Goal: Task Accomplishment & Management: Manage account settings

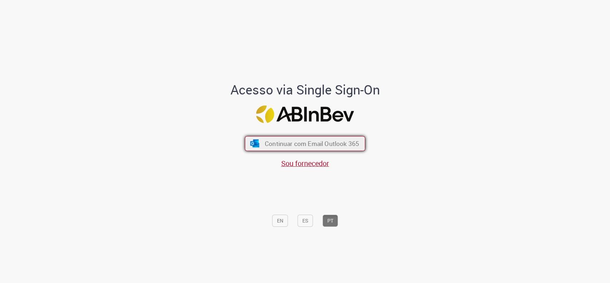
click at [333, 141] on span "Continuar com Email Outlook 365" at bounding box center [312, 143] width 94 height 8
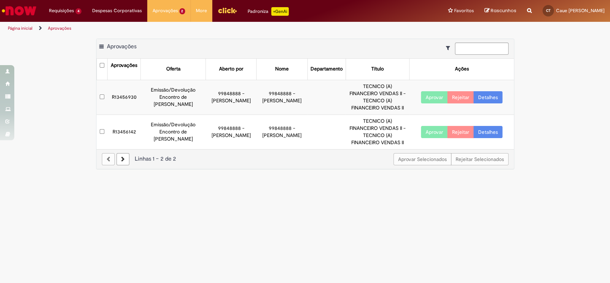
click at [47, 125] on div "Exportar como PDF Exportar como Excel Exportar como CSV Aprovações Aprovações O…" at bounding box center [305, 108] width 610 height 138
click at [429, 96] on button "Aprovar" at bounding box center [434, 97] width 27 height 12
click at [434, 131] on button "Aprovar" at bounding box center [434, 132] width 27 height 12
